Goal: Navigation & Orientation: Find specific page/section

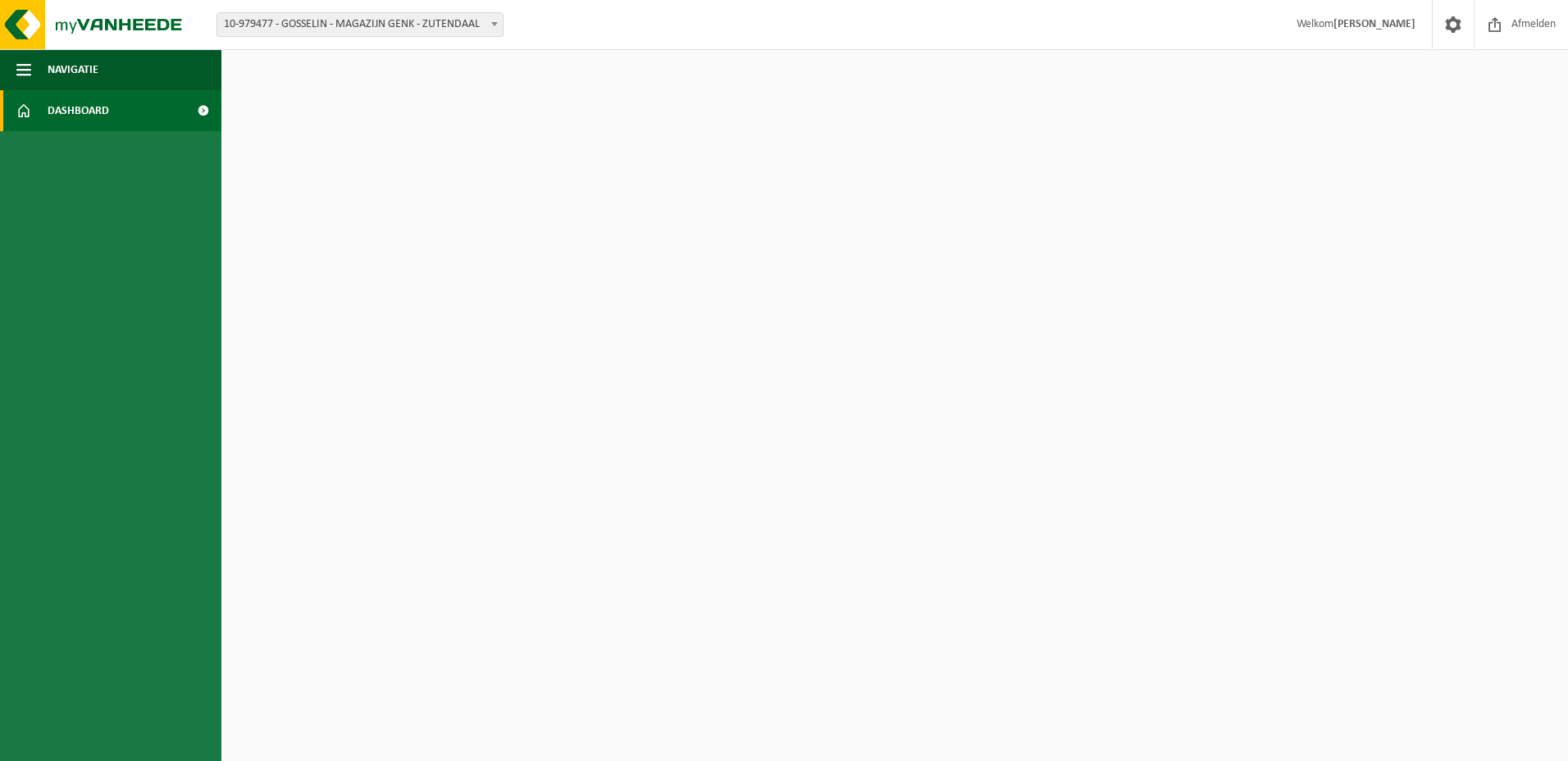
click at [38, 108] on link "Dashboard" at bounding box center [111, 111] width 221 height 41
click at [195, 112] on span at bounding box center [203, 111] width 37 height 41
click at [210, 107] on span at bounding box center [203, 111] width 37 height 41
click at [81, 77] on span "Navigatie" at bounding box center [73, 69] width 51 height 41
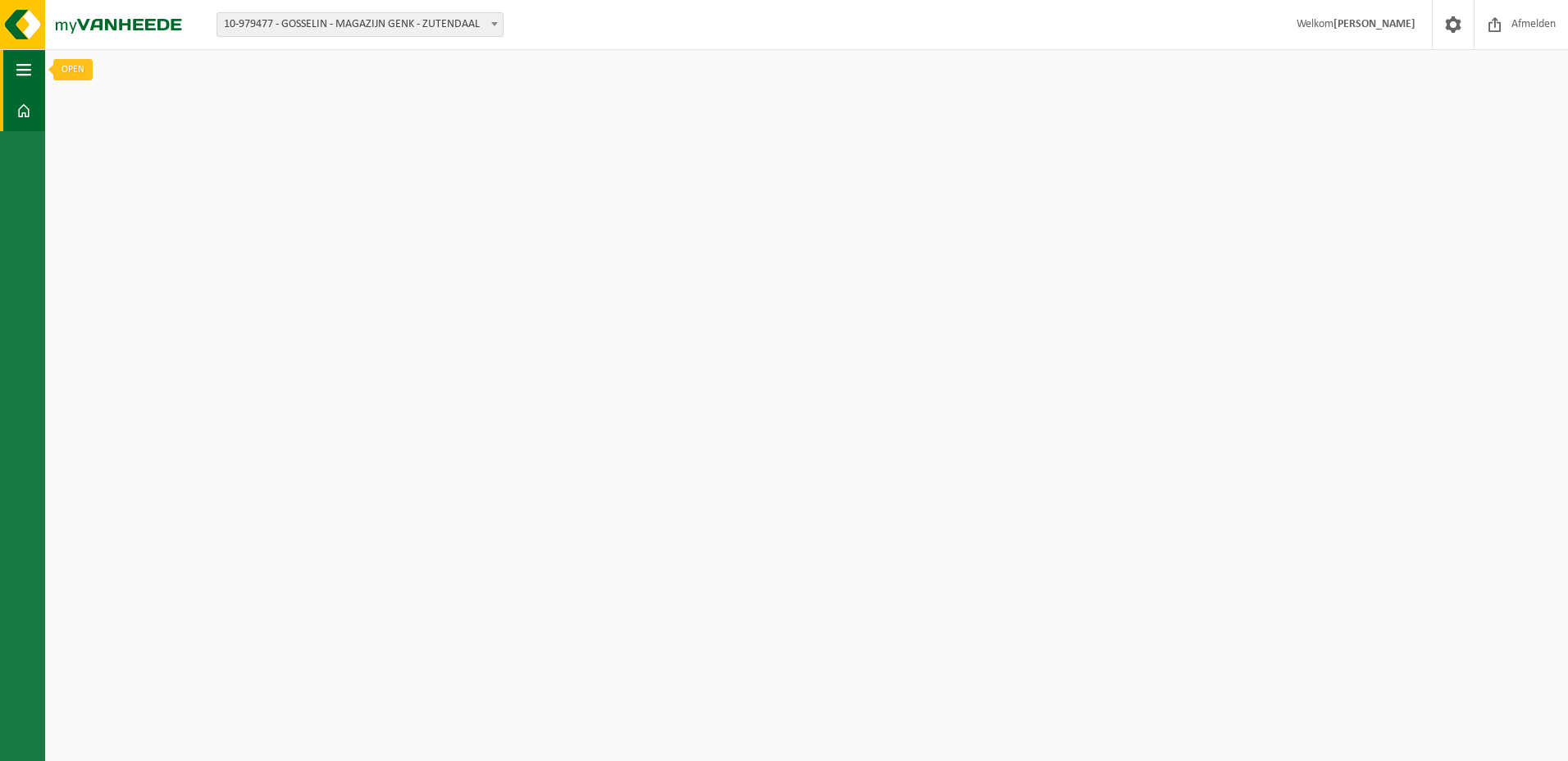
click at [15, 77] on button "Navigatie" at bounding box center [22, 69] width 45 height 41
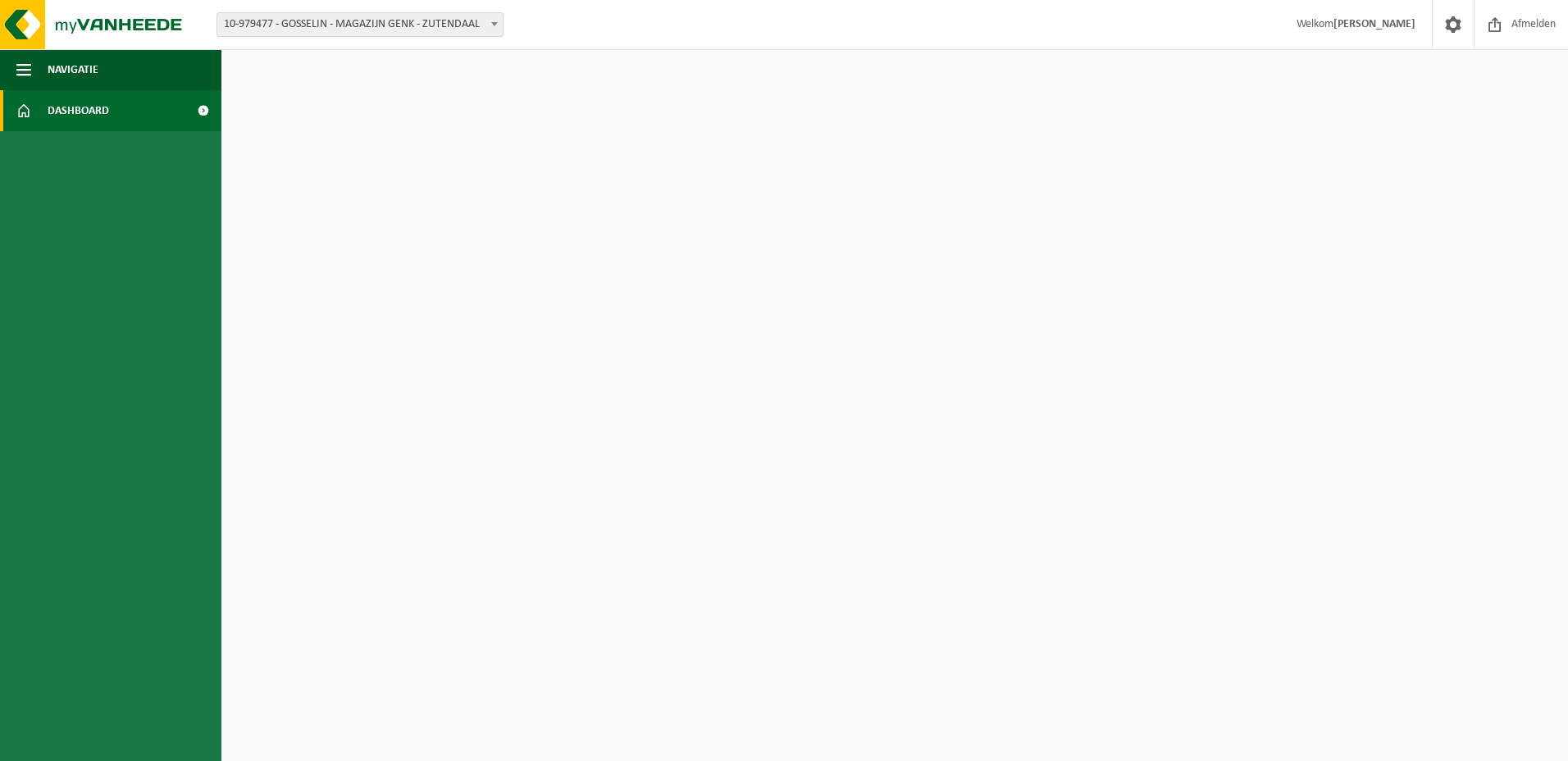
click at [15, 101] on link "Dashboard" at bounding box center [111, 111] width 221 height 41
click at [51, 100] on span "Dashboard" at bounding box center [78, 111] width 62 height 41
click at [75, 3] on img at bounding box center [98, 25] width 197 height 49
click at [495, 19] on span at bounding box center [494, 24] width 16 height 21
